Goal: Task Accomplishment & Management: Use online tool/utility

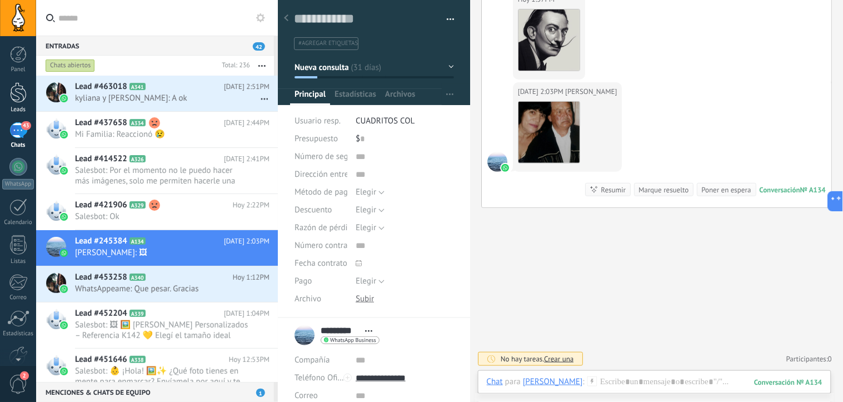
click at [20, 97] on div at bounding box center [18, 92] width 17 height 21
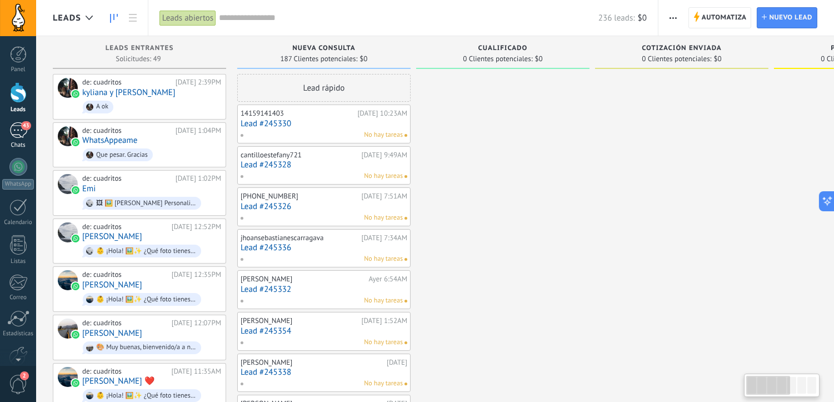
click at [19, 135] on div "43" at bounding box center [18, 130] width 18 height 16
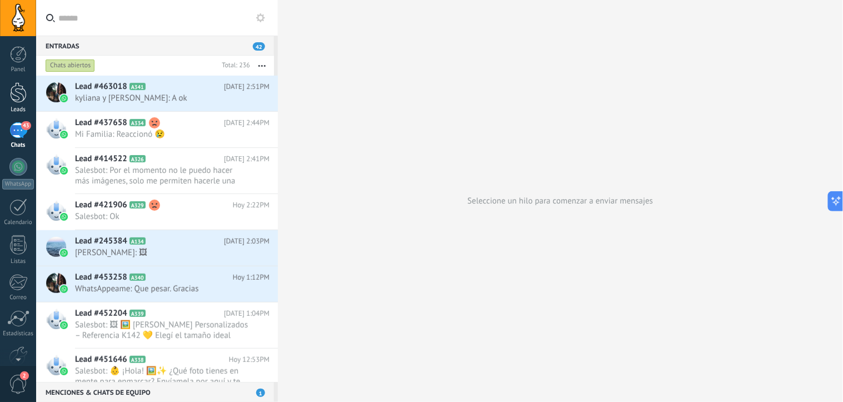
click at [23, 98] on div at bounding box center [18, 92] width 17 height 21
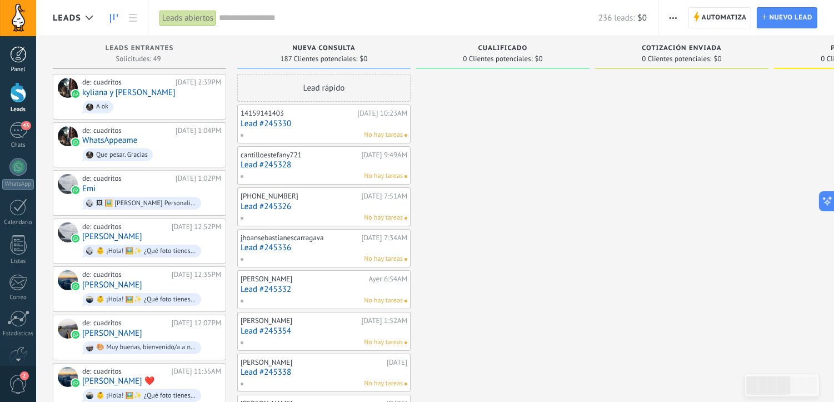
click at [14, 54] on div at bounding box center [18, 54] width 17 height 17
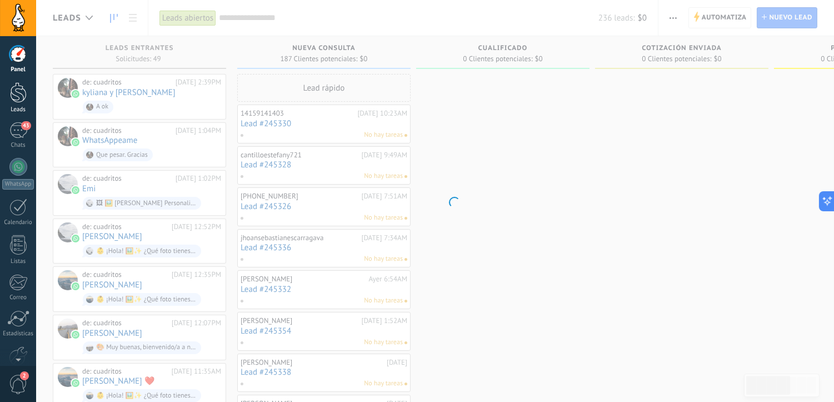
click at [14, 92] on div at bounding box center [18, 92] width 17 height 21
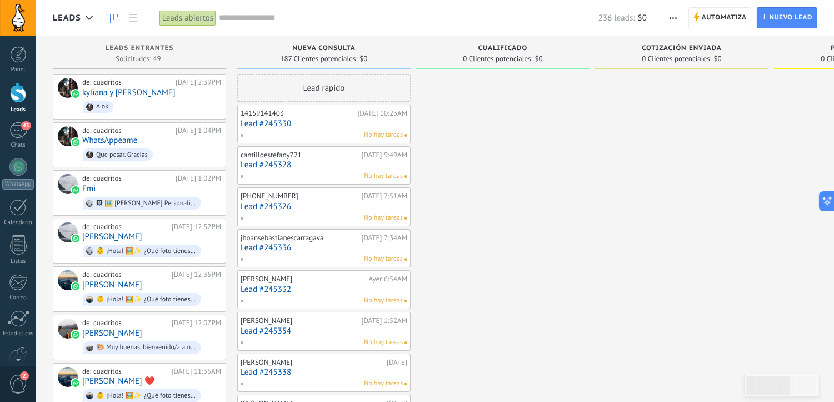
click at [21, 91] on div at bounding box center [18, 92] width 17 height 21
click at [702, 19] on span "Automatiza" at bounding box center [724, 18] width 45 height 20
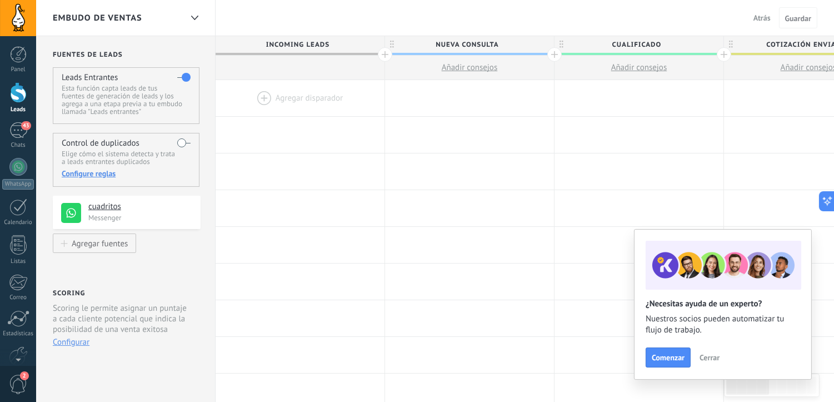
click at [762, 16] on span "Atrás" at bounding box center [762, 18] width 17 height 10
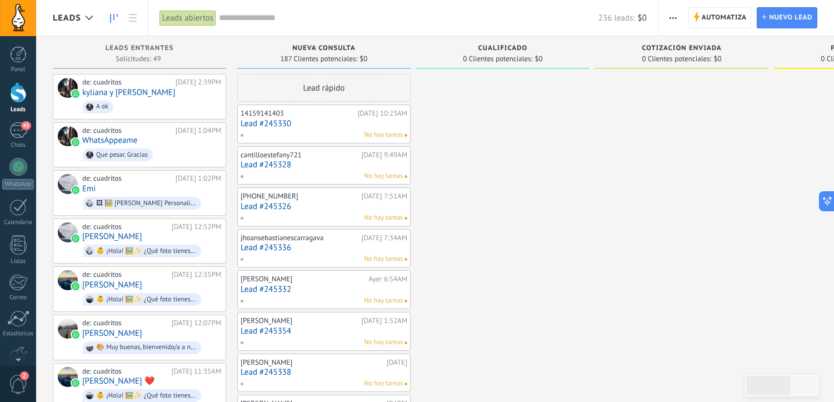
click at [16, 96] on div at bounding box center [18, 92] width 17 height 21
click at [730, 14] on span "Automatiza" at bounding box center [724, 18] width 45 height 20
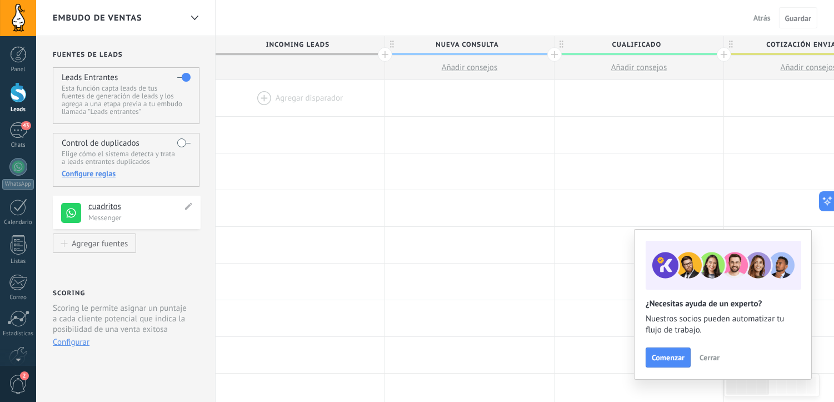
click at [128, 208] on h4 "cuadritos" at bounding box center [135, 206] width 94 height 11
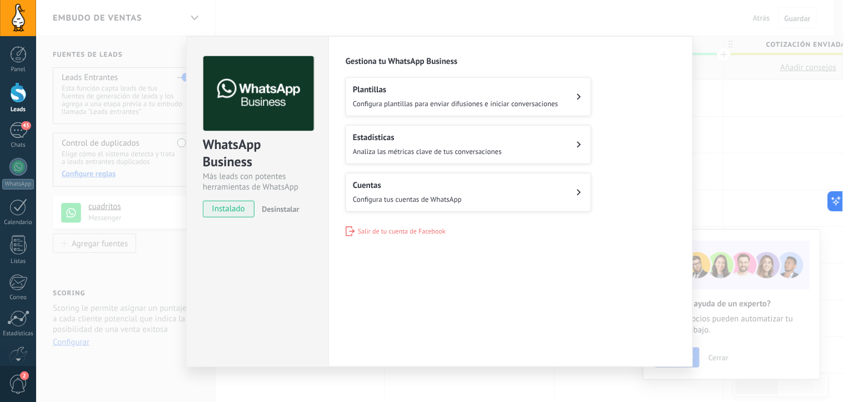
click at [714, 147] on div "WhatsApp Business Más leads con potentes herramientas de WhatsApp instalado Des…" at bounding box center [439, 201] width 807 height 402
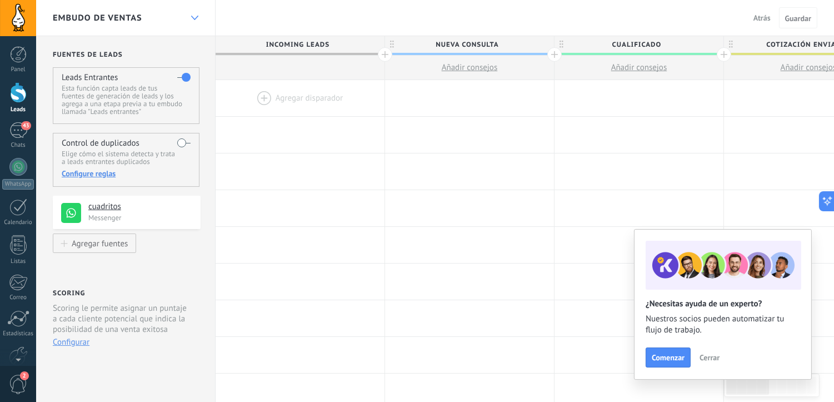
click at [193, 17] on icon at bounding box center [194, 18] width 7 height 4
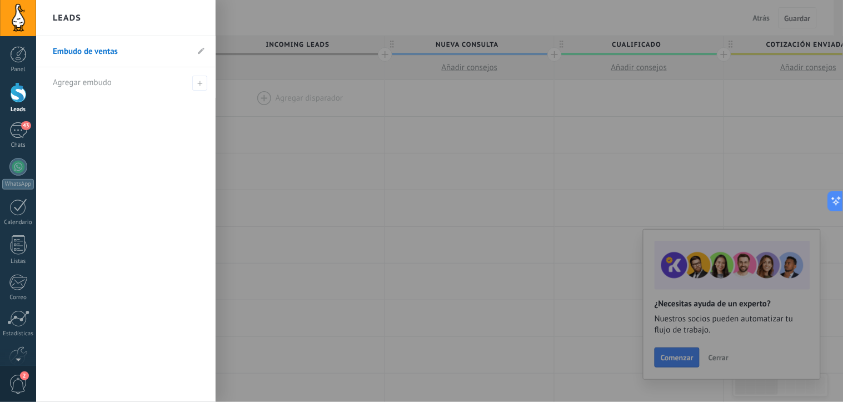
click at [193, 17] on div "Leads" at bounding box center [125, 18] width 179 height 36
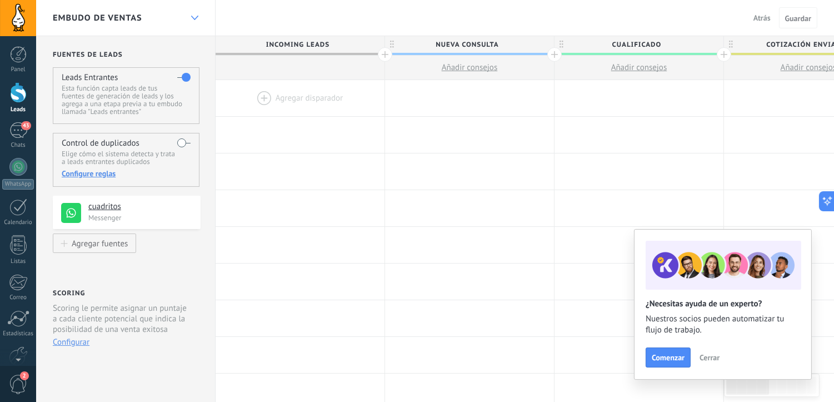
click at [198, 17] on div at bounding box center [194, 18] width 19 height 22
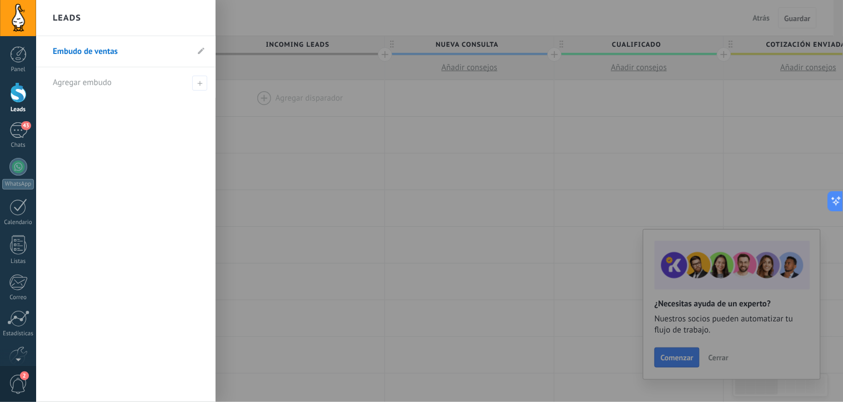
click at [253, 171] on div at bounding box center [457, 201] width 843 height 402
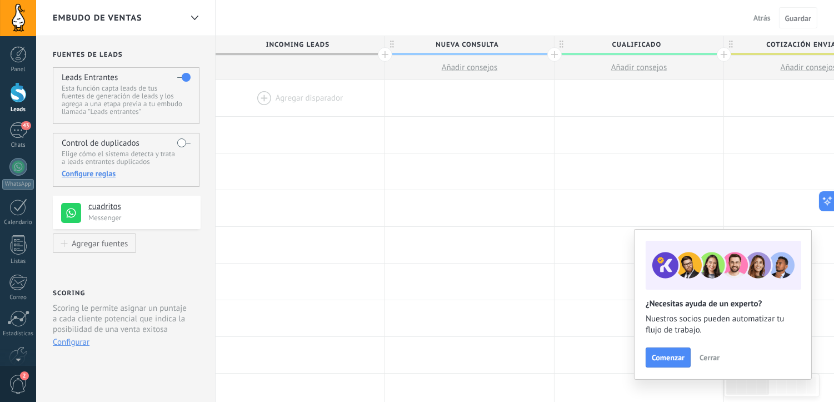
click at [263, 93] on div at bounding box center [300, 98] width 169 height 36
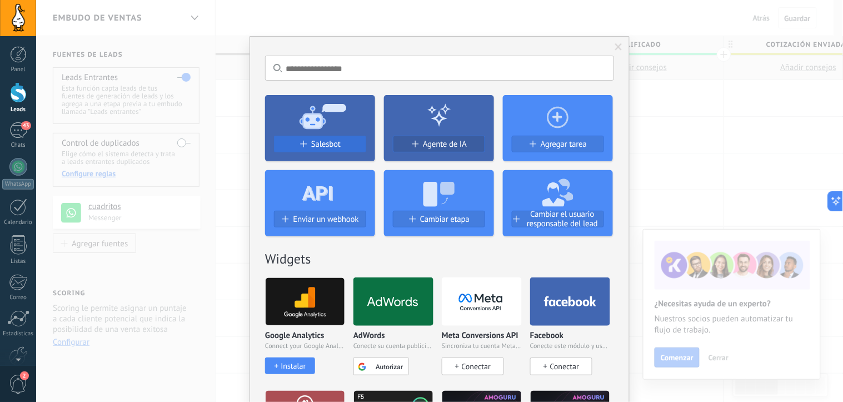
click at [332, 143] on span "Salesbot" at bounding box center [325, 143] width 29 height 9
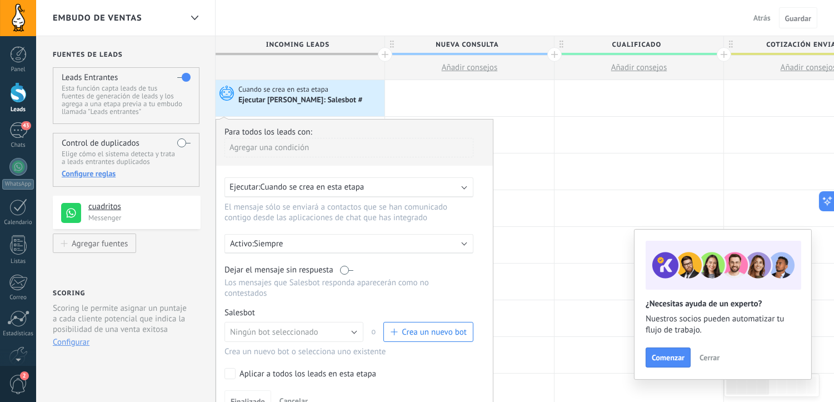
click at [308, 153] on div "Agregar una condición" at bounding box center [349, 147] width 249 height 19
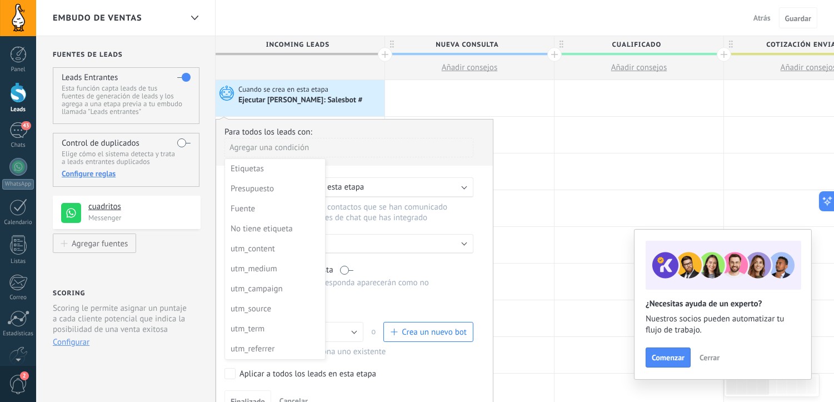
click at [360, 147] on div at bounding box center [354, 271] width 277 height 305
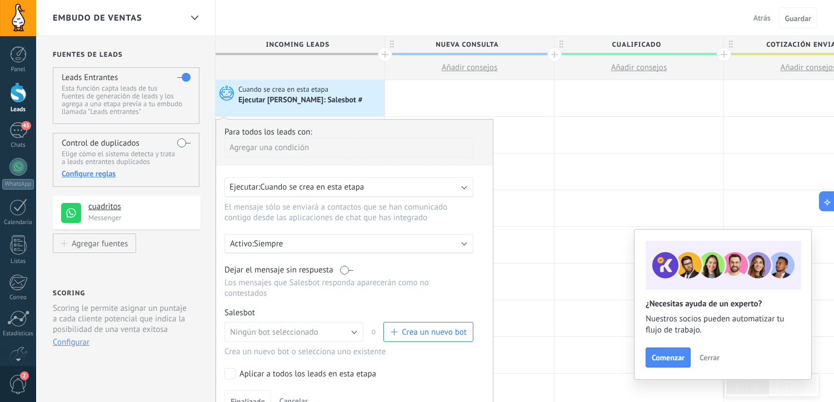
click at [460, 245] on div "Activo: Siempre" at bounding box center [349, 243] width 238 height 11
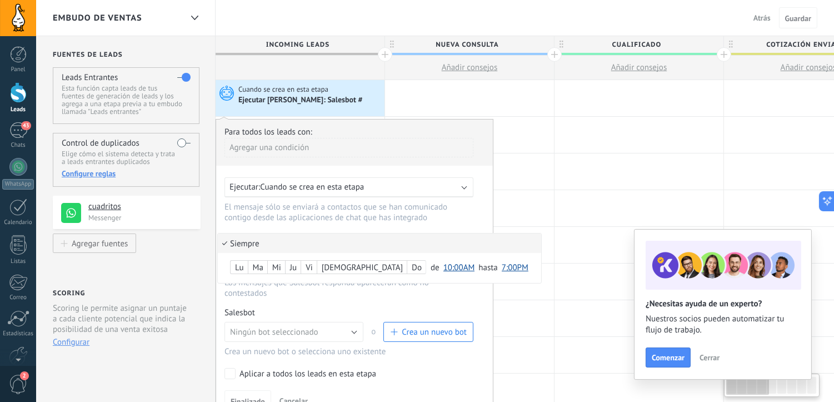
click at [458, 245] on li "Siempre" at bounding box center [379, 242] width 323 height 19
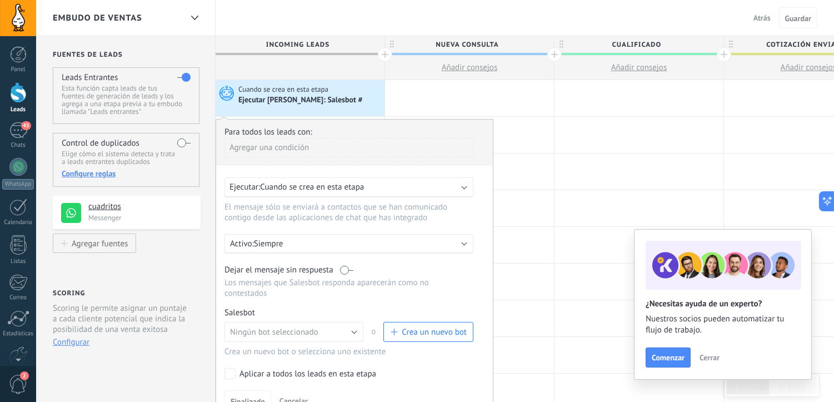
click at [462, 187] on b at bounding box center [465, 186] width 6 height 6
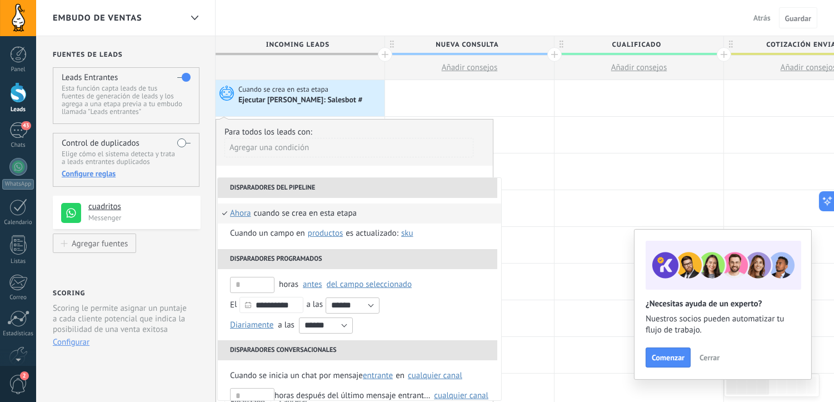
click at [472, 166] on div "Agregar una condición" at bounding box center [349, 152] width 249 height 28
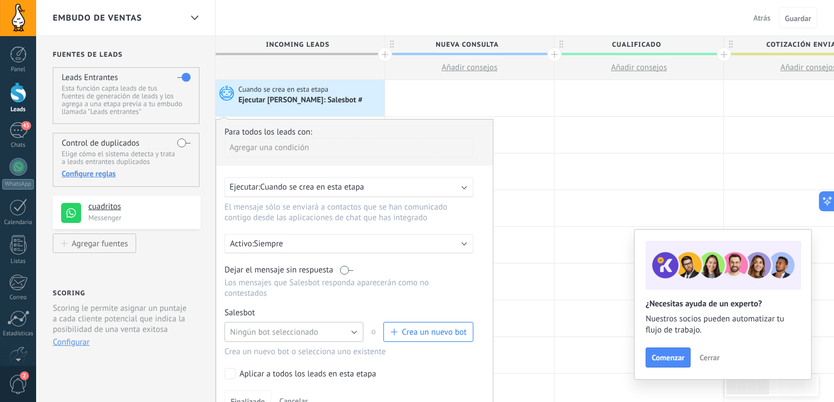
click at [353, 337] on button "Ningún bot seleccionado" at bounding box center [294, 332] width 139 height 20
click at [353, 336] on span "Bot de bienvenida" at bounding box center [289, 330] width 142 height 11
click at [431, 337] on span "Crea un nuevo bot" at bounding box center [434, 332] width 65 height 11
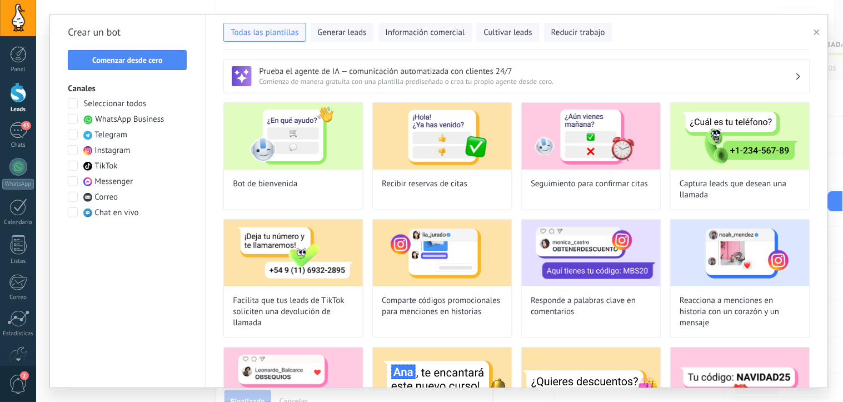
click at [76, 118] on span at bounding box center [73, 119] width 10 height 10
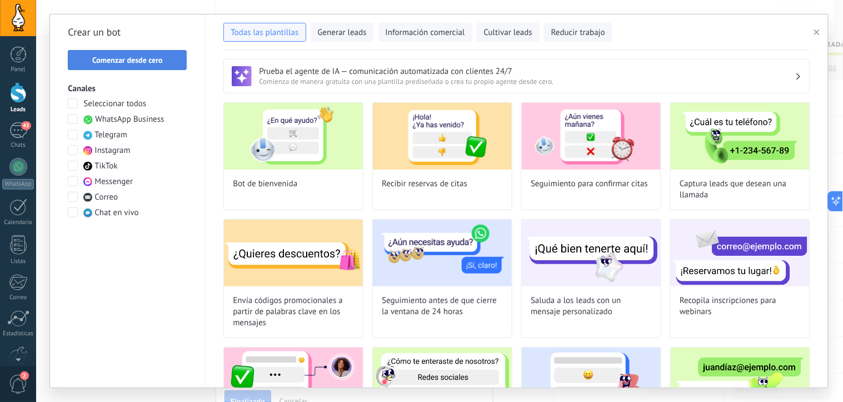
click at [117, 63] on span "Comenzar desde cero" at bounding box center [127, 60] width 71 height 8
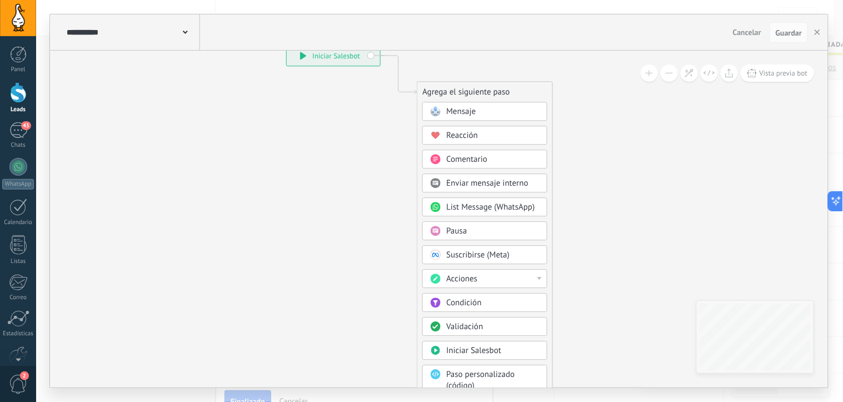
click at [486, 301] on div "Condición" at bounding box center [492, 303] width 93 height 11
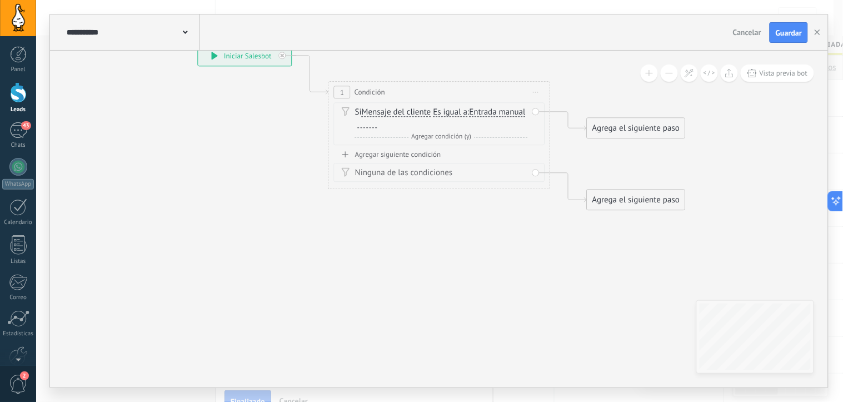
click at [748, 29] on span "Cancelar" at bounding box center [747, 32] width 28 height 10
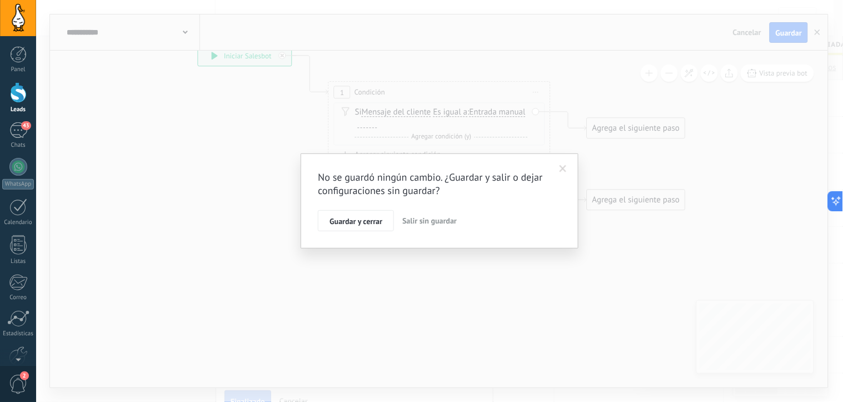
click at [424, 223] on span "Salir sin guardar" at bounding box center [429, 221] width 54 height 10
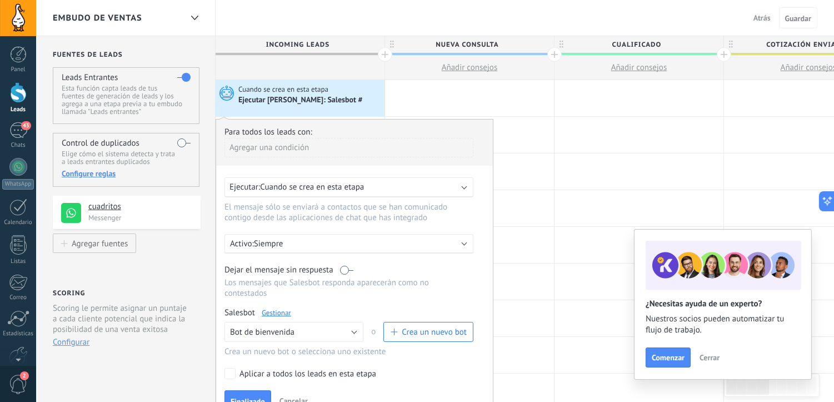
click at [18, 96] on div at bounding box center [18, 92] width 17 height 21
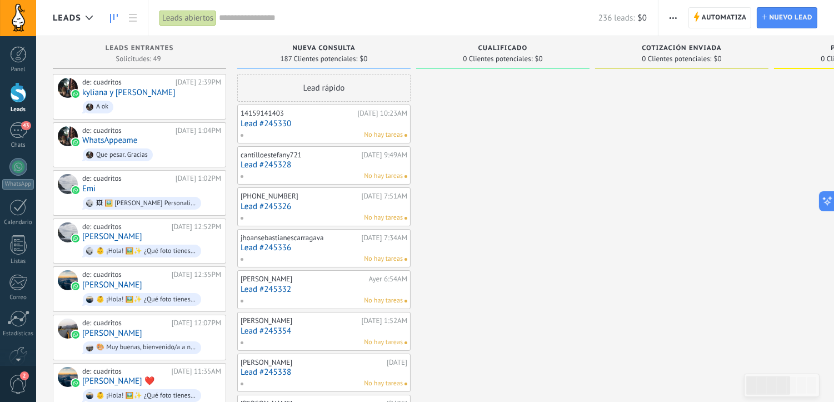
click at [237, 18] on input "text" at bounding box center [409, 18] width 380 height 12
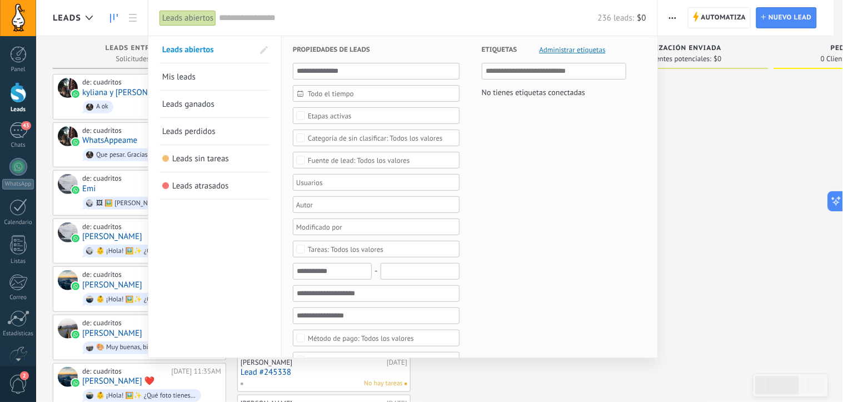
click at [562, 78] on input "text" at bounding box center [555, 70] width 138 height 13
click at [703, 150] on div at bounding box center [421, 201] width 843 height 402
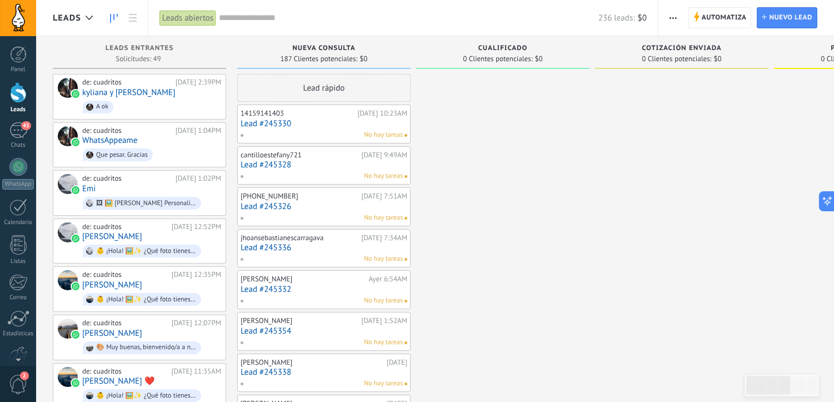
click at [19, 92] on div at bounding box center [18, 92] width 17 height 21
click at [721, 17] on span "Automatiza" at bounding box center [724, 18] width 45 height 20
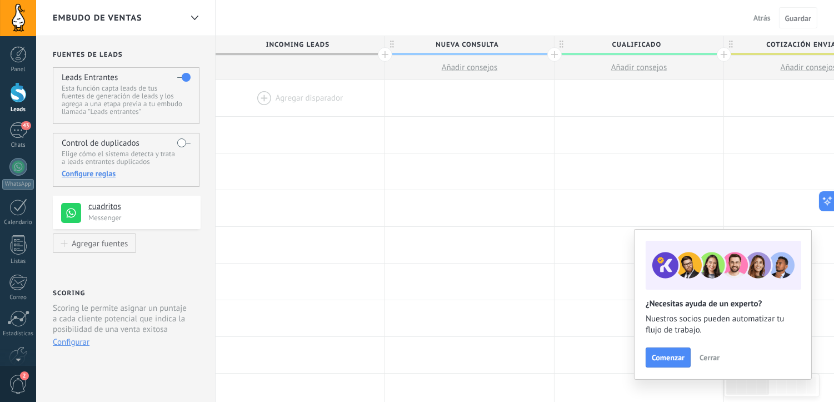
click at [264, 96] on div at bounding box center [300, 98] width 169 height 36
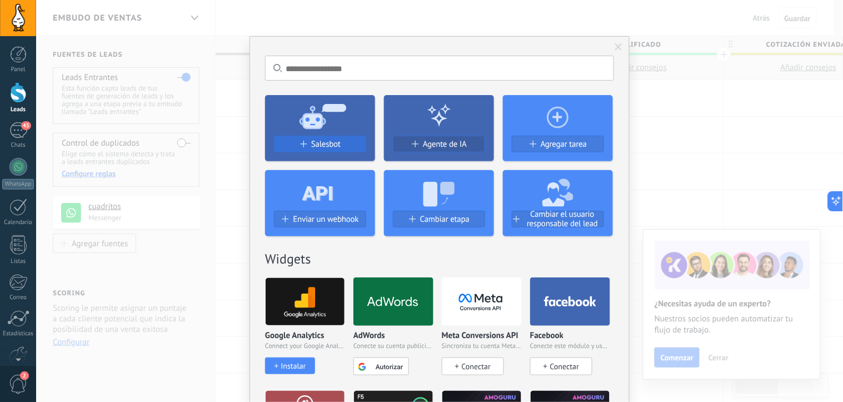
click at [306, 139] on div "Salesbot" at bounding box center [320, 143] width 91 height 9
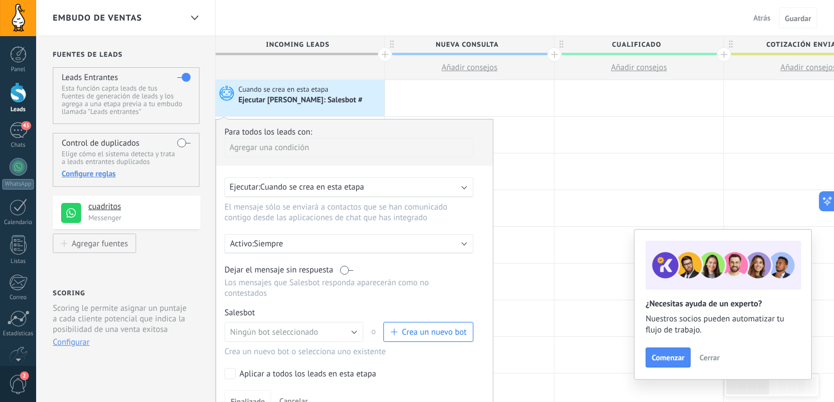
click at [351, 21] on div "Embudo de ventas Atrás Cancelar Guardar" at bounding box center [435, 18] width 798 height 36
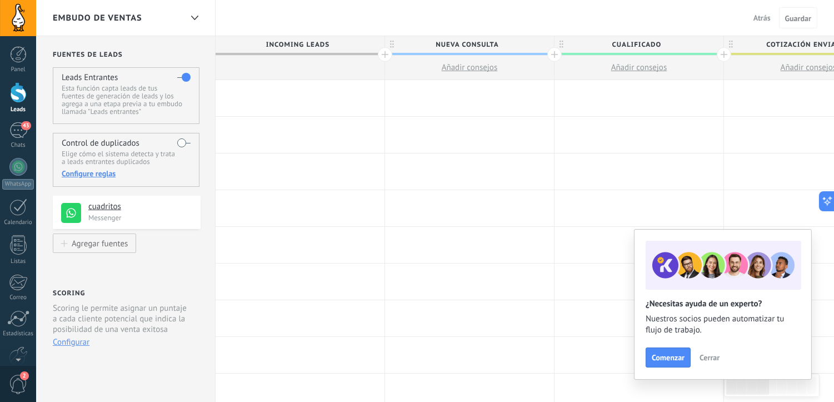
click at [337, 93] on div at bounding box center [300, 98] width 169 height 36
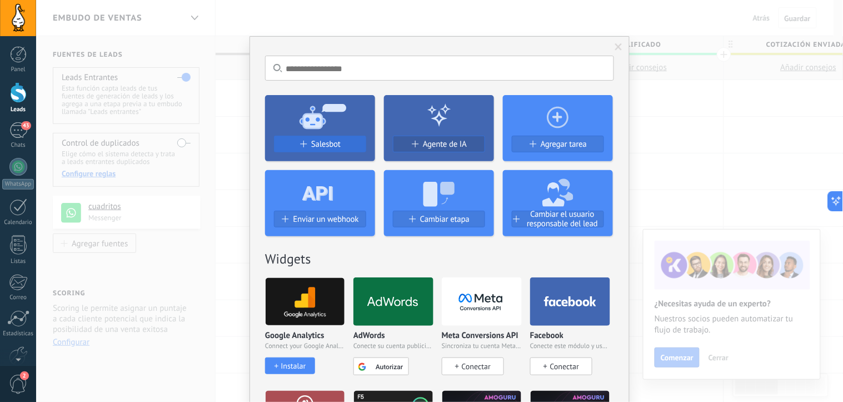
click at [316, 142] on span "Salesbot" at bounding box center [325, 143] width 29 height 9
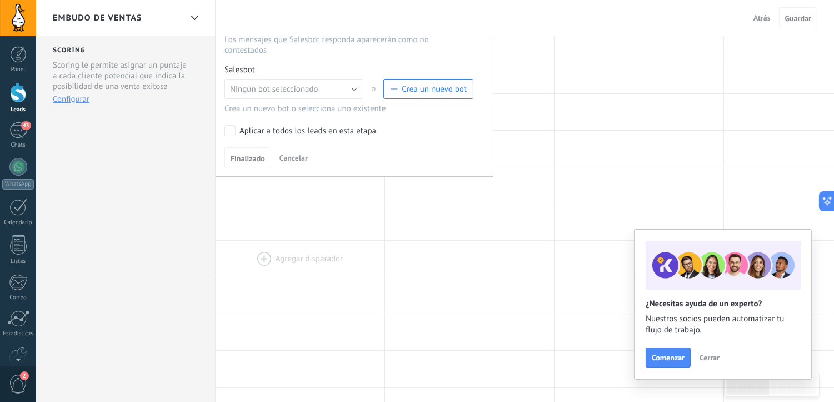
scroll to position [247, 0]
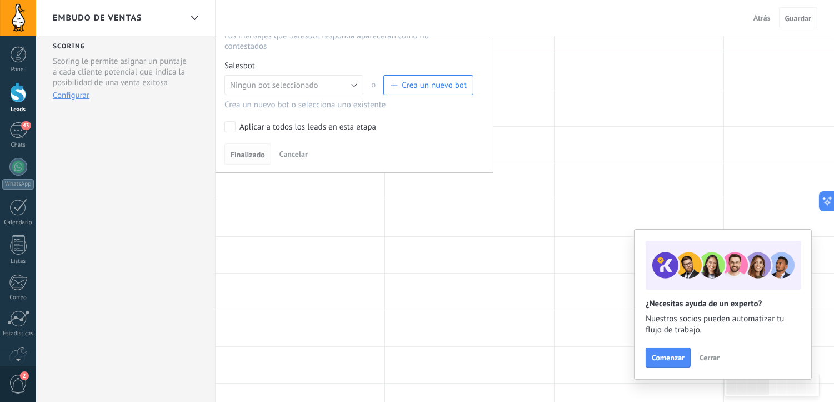
click at [258, 158] on span "Finalizado" at bounding box center [248, 155] width 34 height 8
